Goal: Task Accomplishment & Management: Complete application form

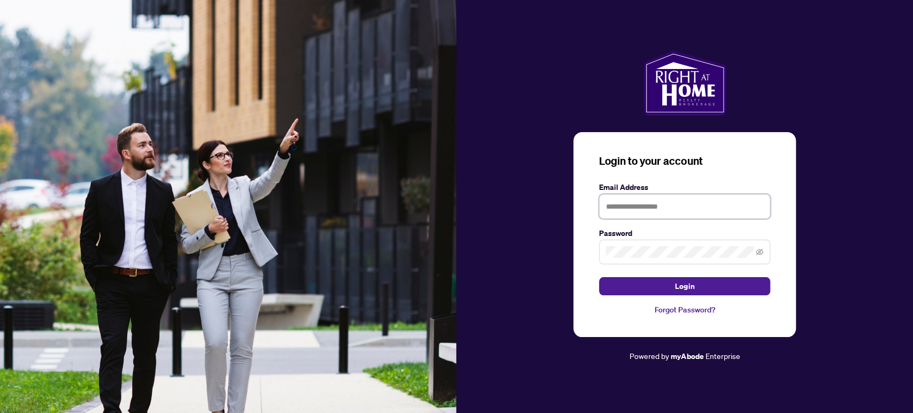
click at [659, 207] on input "text" at bounding box center [684, 206] width 171 height 25
type input "**********"
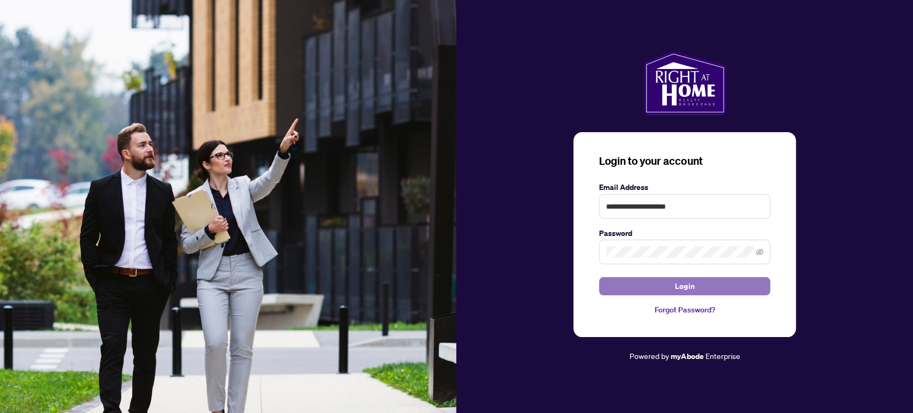
click at [699, 291] on button "Login" at bounding box center [684, 286] width 171 height 18
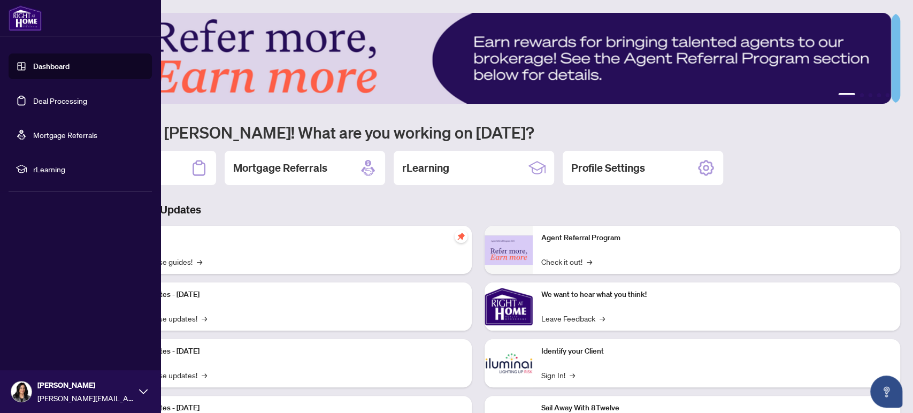
click at [67, 70] on link "Dashboard" at bounding box center [51, 67] width 36 height 10
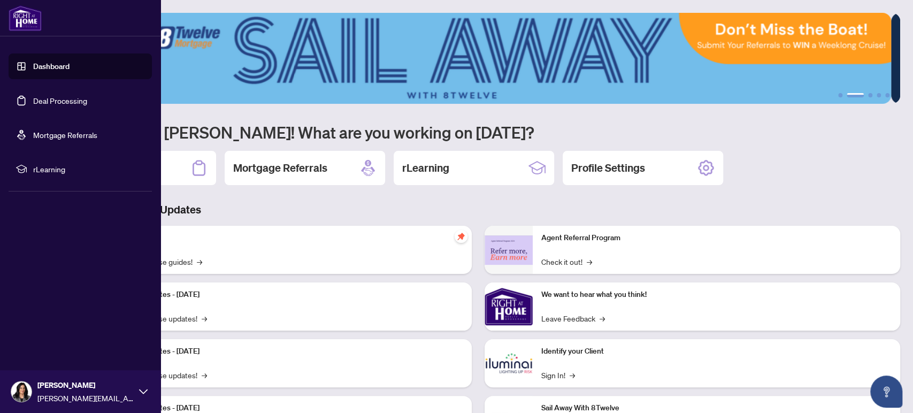
click at [67, 67] on link "Dashboard" at bounding box center [51, 67] width 36 height 10
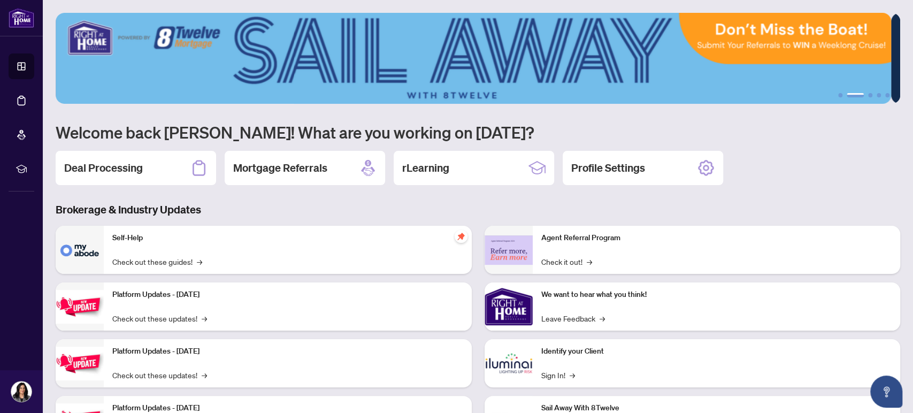
click at [125, 171] on h2 "Deal Processing" at bounding box center [103, 167] width 79 height 15
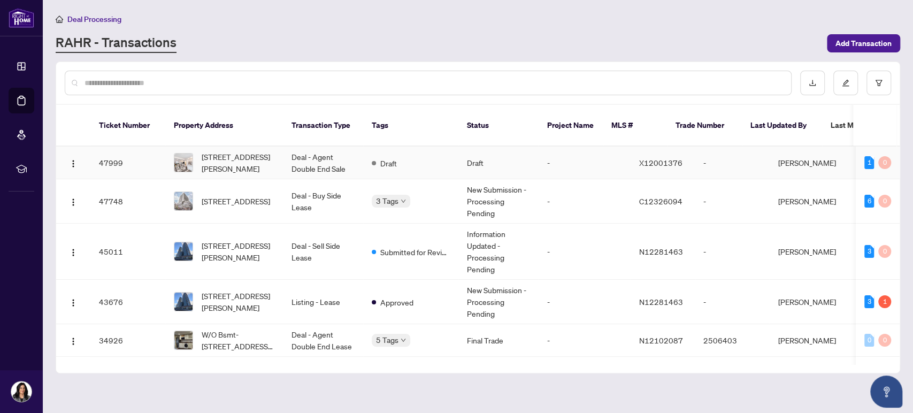
click at [327, 150] on td "Deal - Agent Double End Sale" at bounding box center [323, 163] width 80 height 33
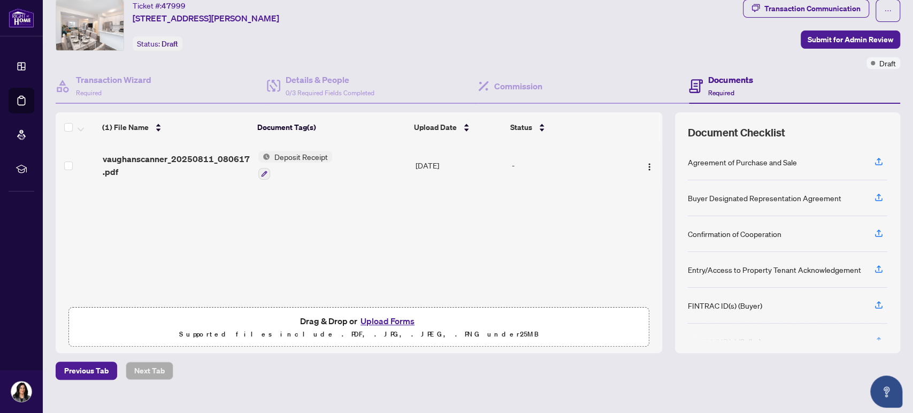
scroll to position [50, 0]
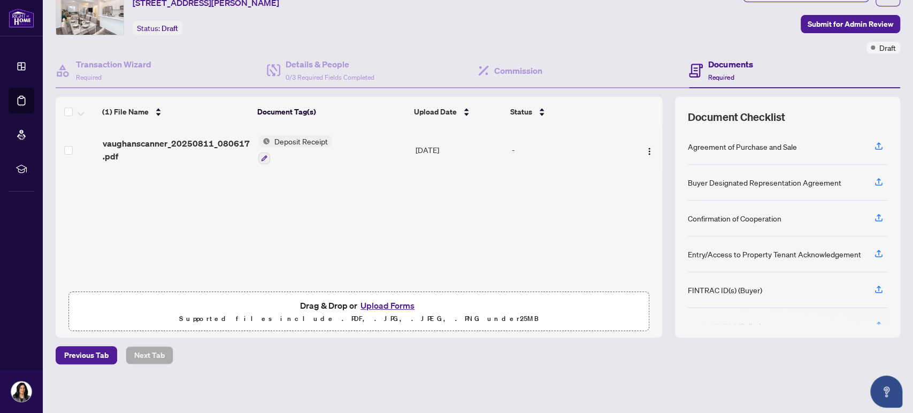
click at [392, 307] on button "Upload Forms" at bounding box center [387, 305] width 60 height 14
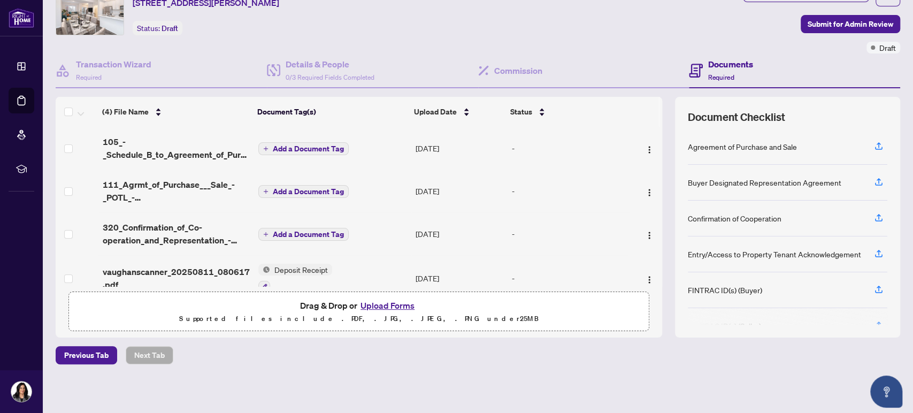
click at [372, 307] on button "Upload Forms" at bounding box center [387, 305] width 60 height 14
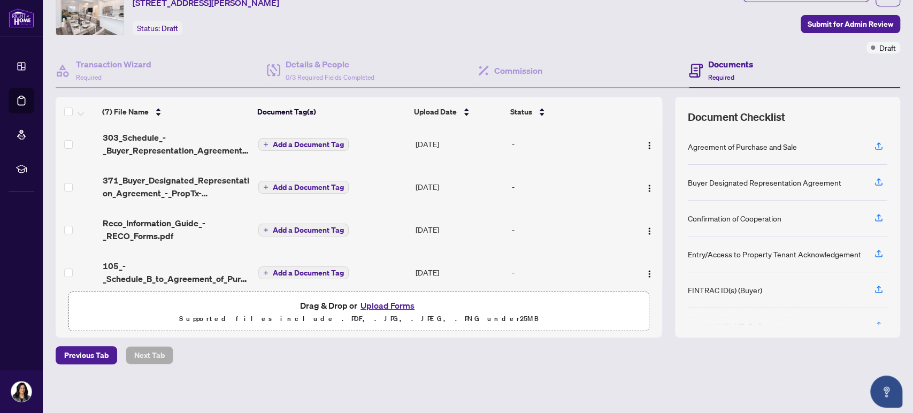
scroll to position [0, 0]
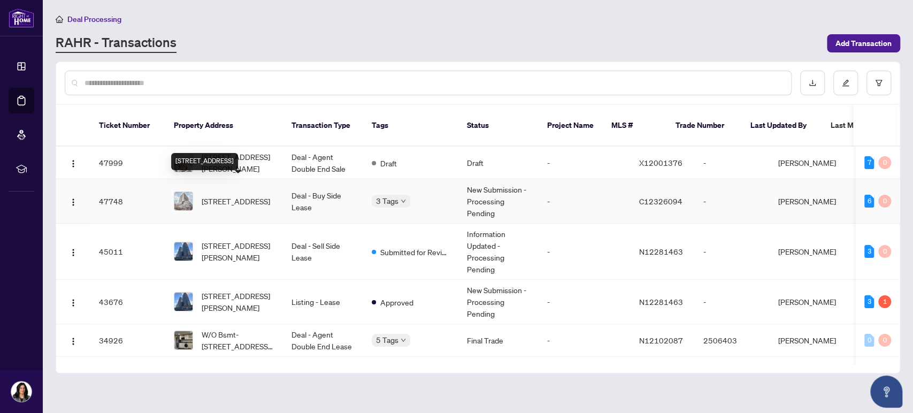
click at [219, 195] on span "[STREET_ADDRESS]" at bounding box center [236, 201] width 68 height 12
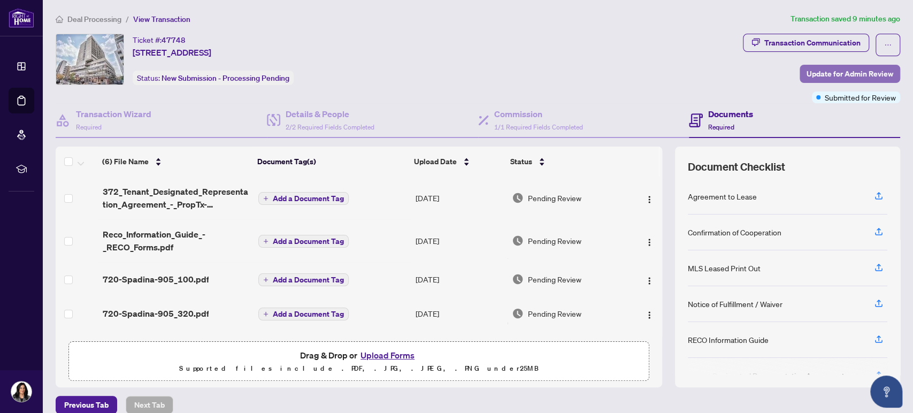
click at [845, 72] on span "Update for Admin Review" at bounding box center [850, 73] width 87 height 17
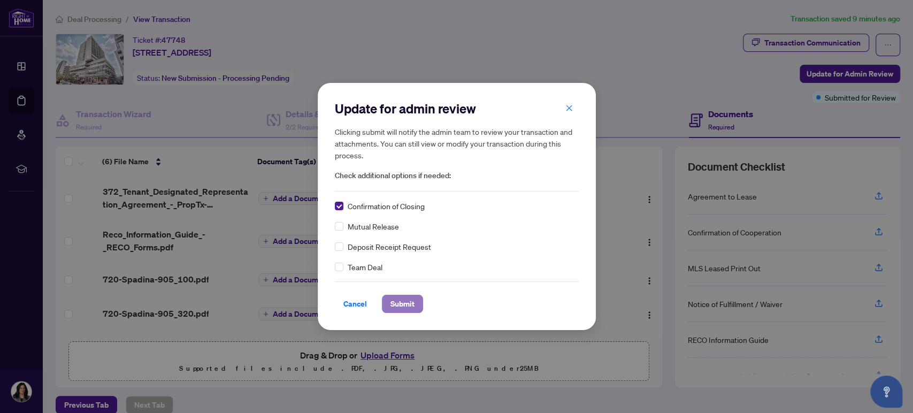
click at [410, 308] on span "Submit" at bounding box center [402, 303] width 24 height 17
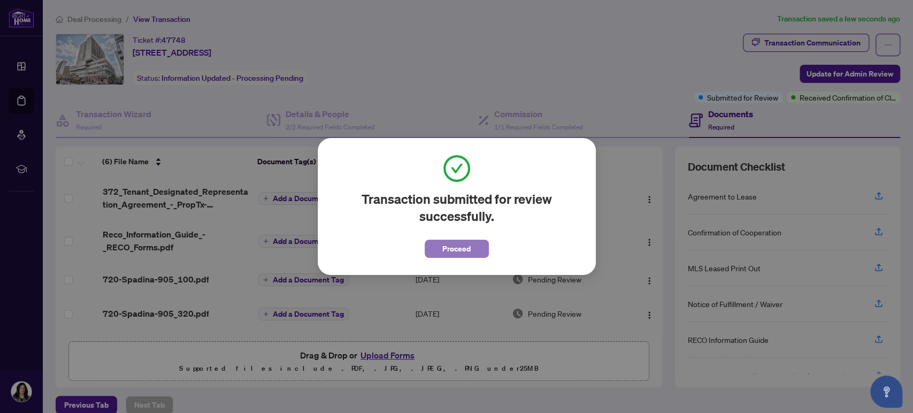
click at [441, 256] on button "Proceed" at bounding box center [457, 249] width 64 height 18
